Goal: Task Accomplishment & Management: Manage account settings

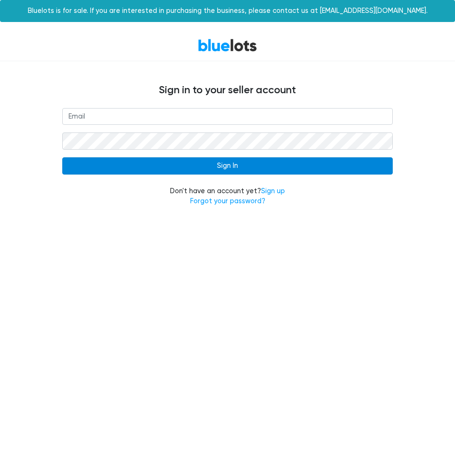
type input "[EMAIL_ADDRESS][DOMAIN_NAME]"
click at [222, 169] on input "Sign In" at bounding box center [227, 165] width 330 height 17
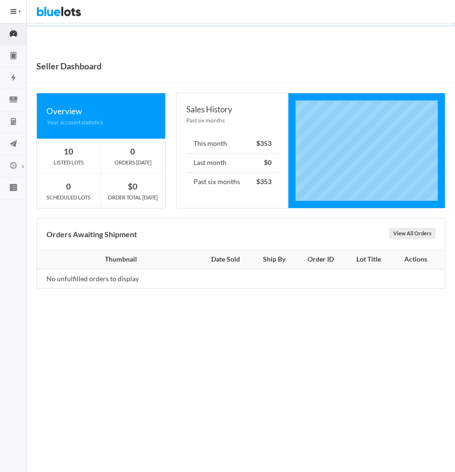
click at [12, 31] on icon "speedometer" at bounding box center [14, 33] width 8 height 7
click at [13, 54] on icon "clipboard" at bounding box center [13, 55] width 4 height 7
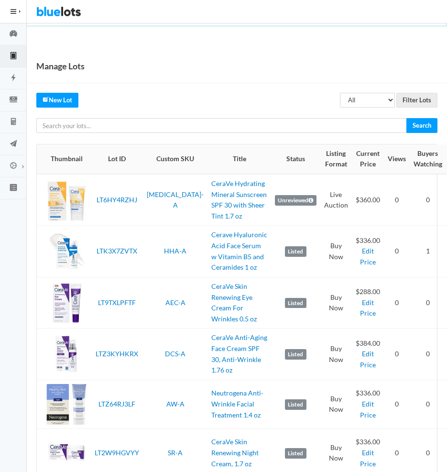
click at [108, 55] on div "Manage Lots" at bounding box center [237, 66] width 421 height 34
